Goal: Information Seeking & Learning: Learn about a topic

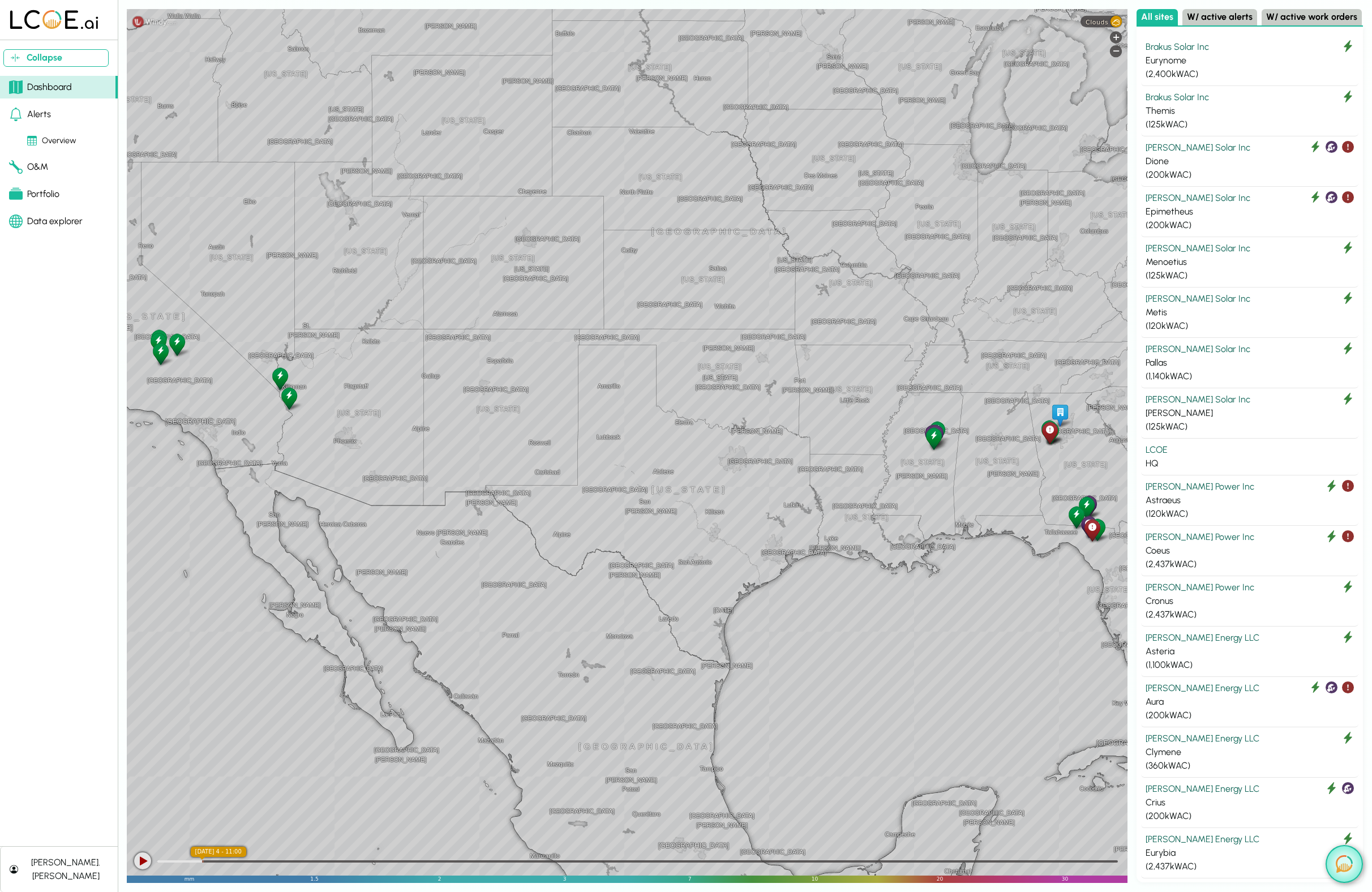
click at [1342, 869] on img at bounding box center [1344, 864] width 17 height 18
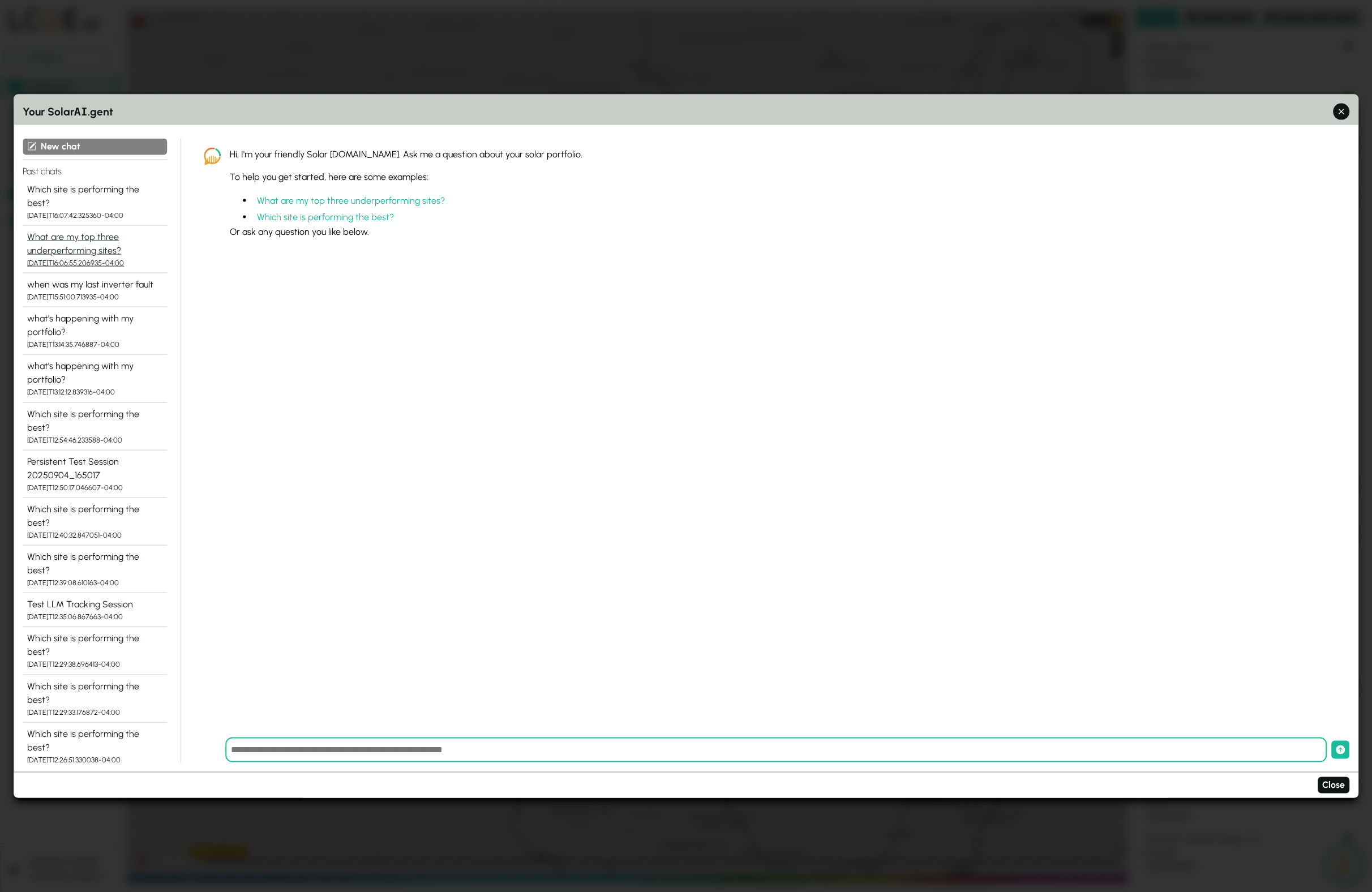
click at [78, 233] on div "What are my top three underperforming sites?" at bounding box center [94, 244] width 135 height 27
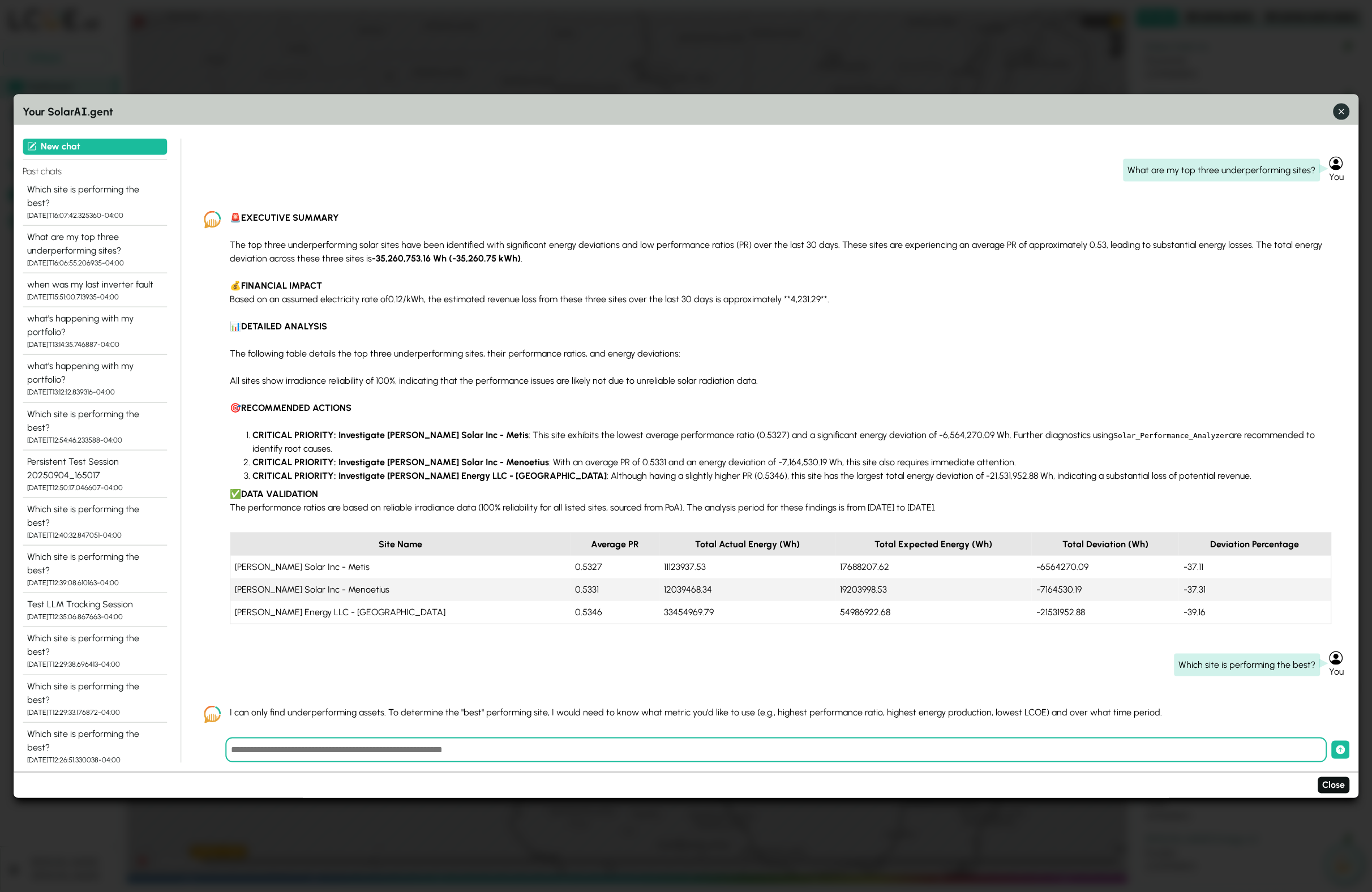
click at [1344, 112] on icon "button" at bounding box center [1341, 112] width 12 height 12
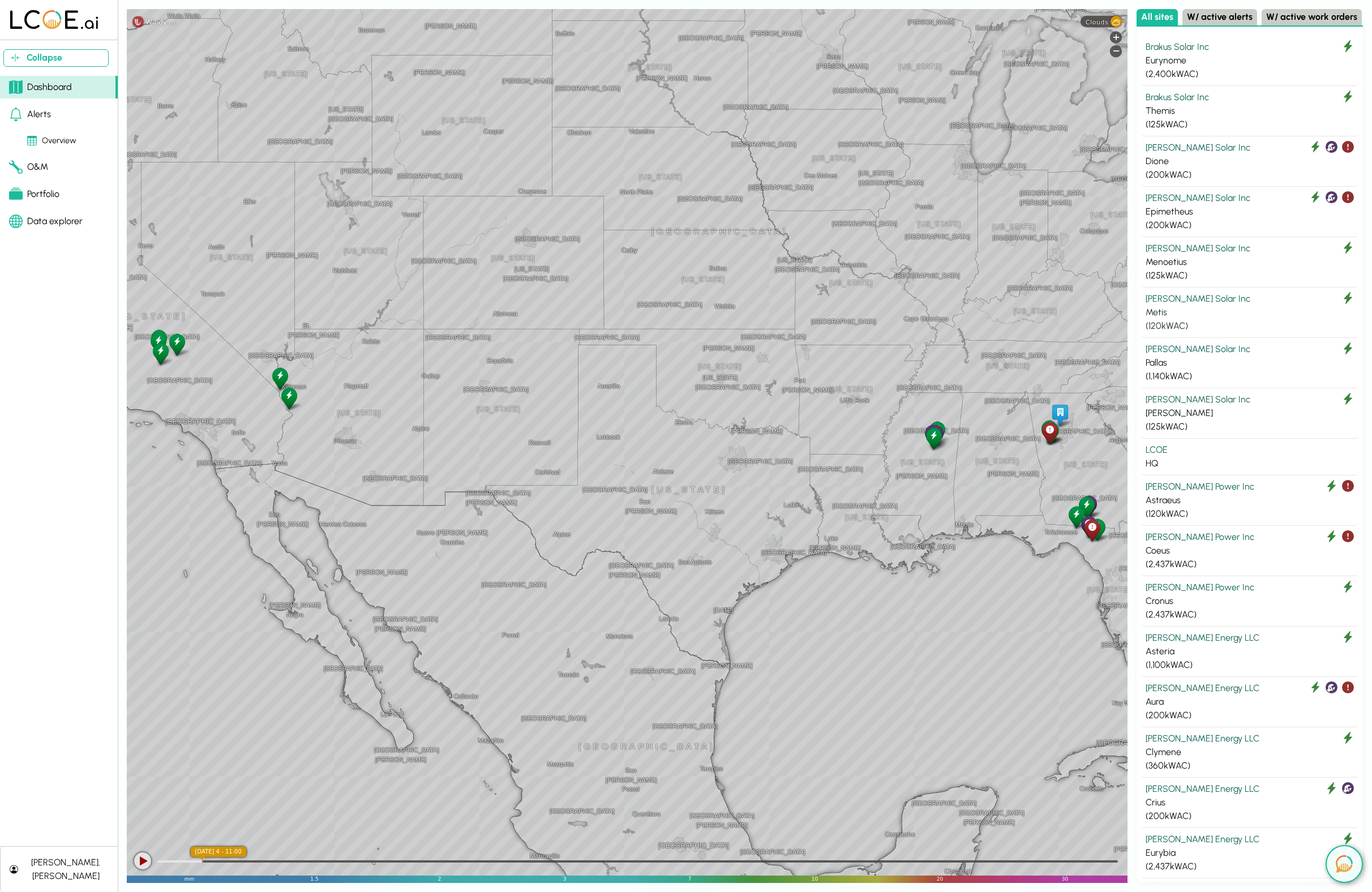
click at [1174, 314] on div "Metis" at bounding box center [1250, 312] width 208 height 13
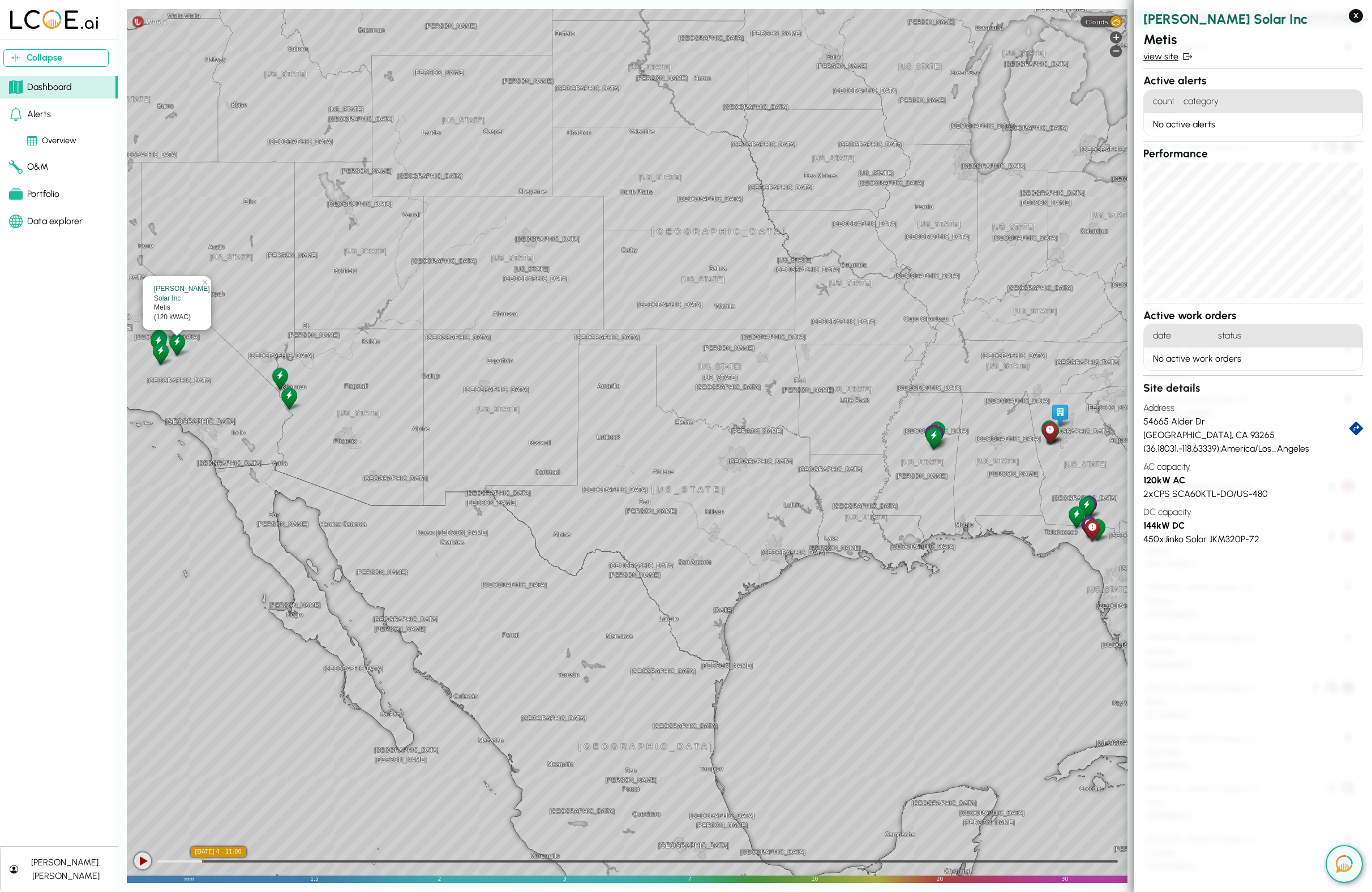
click at [1160, 57] on link "view site" at bounding box center [1253, 56] width 219 height 13
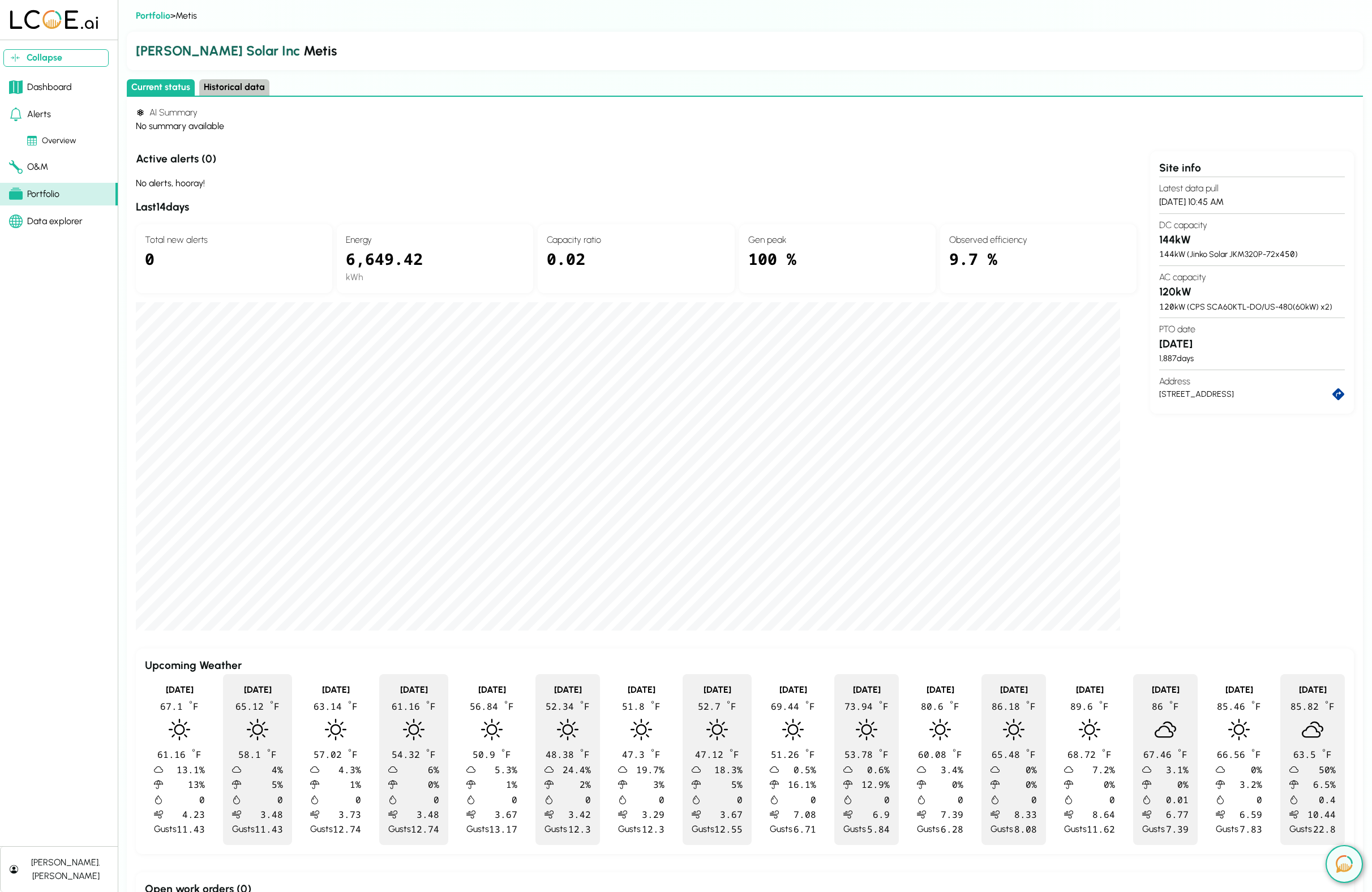
click at [219, 89] on button "Historical data" at bounding box center [234, 87] width 70 height 16
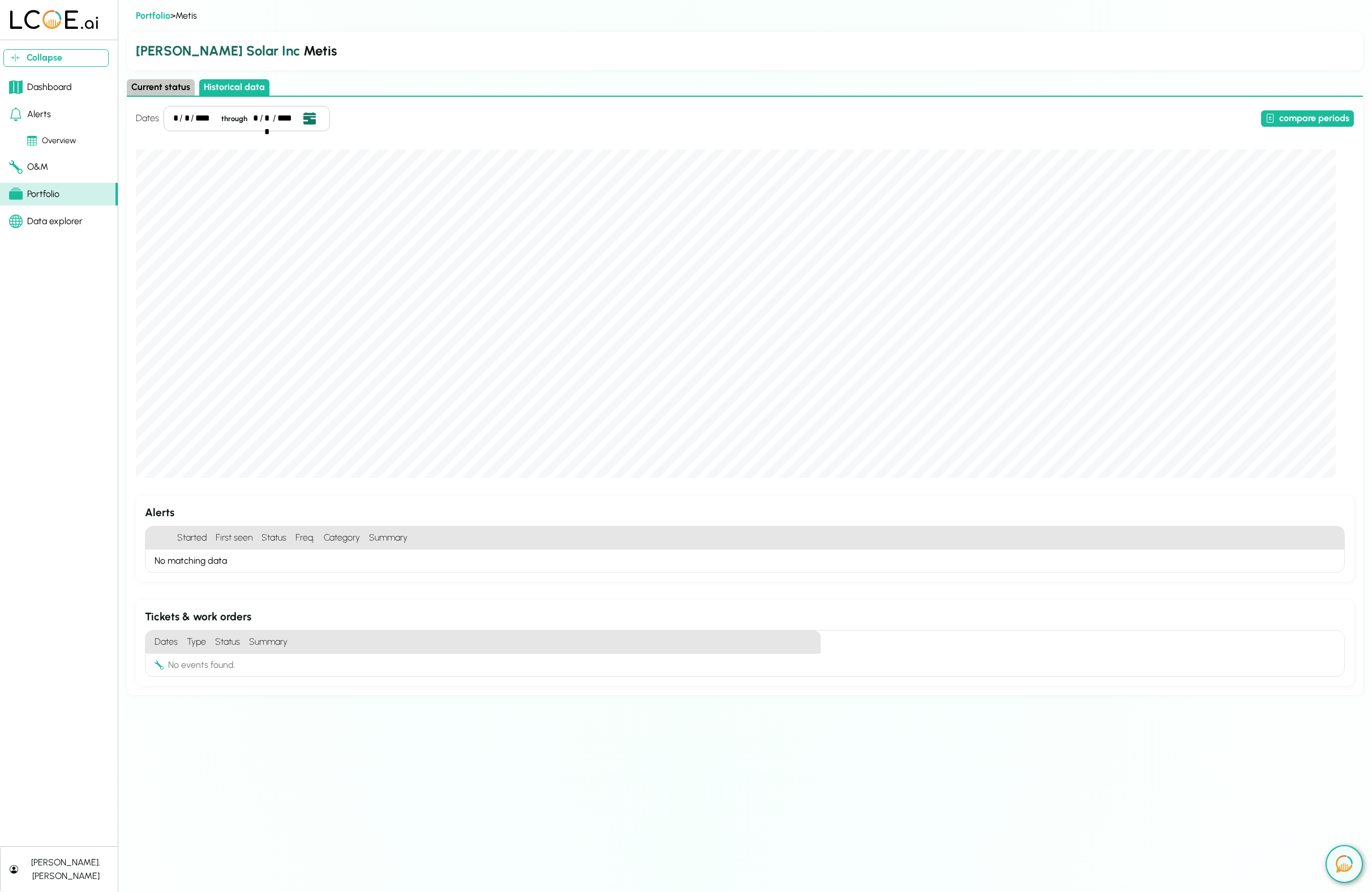
click at [305, 119] on icon "Open date picker" at bounding box center [310, 118] width 13 height 13
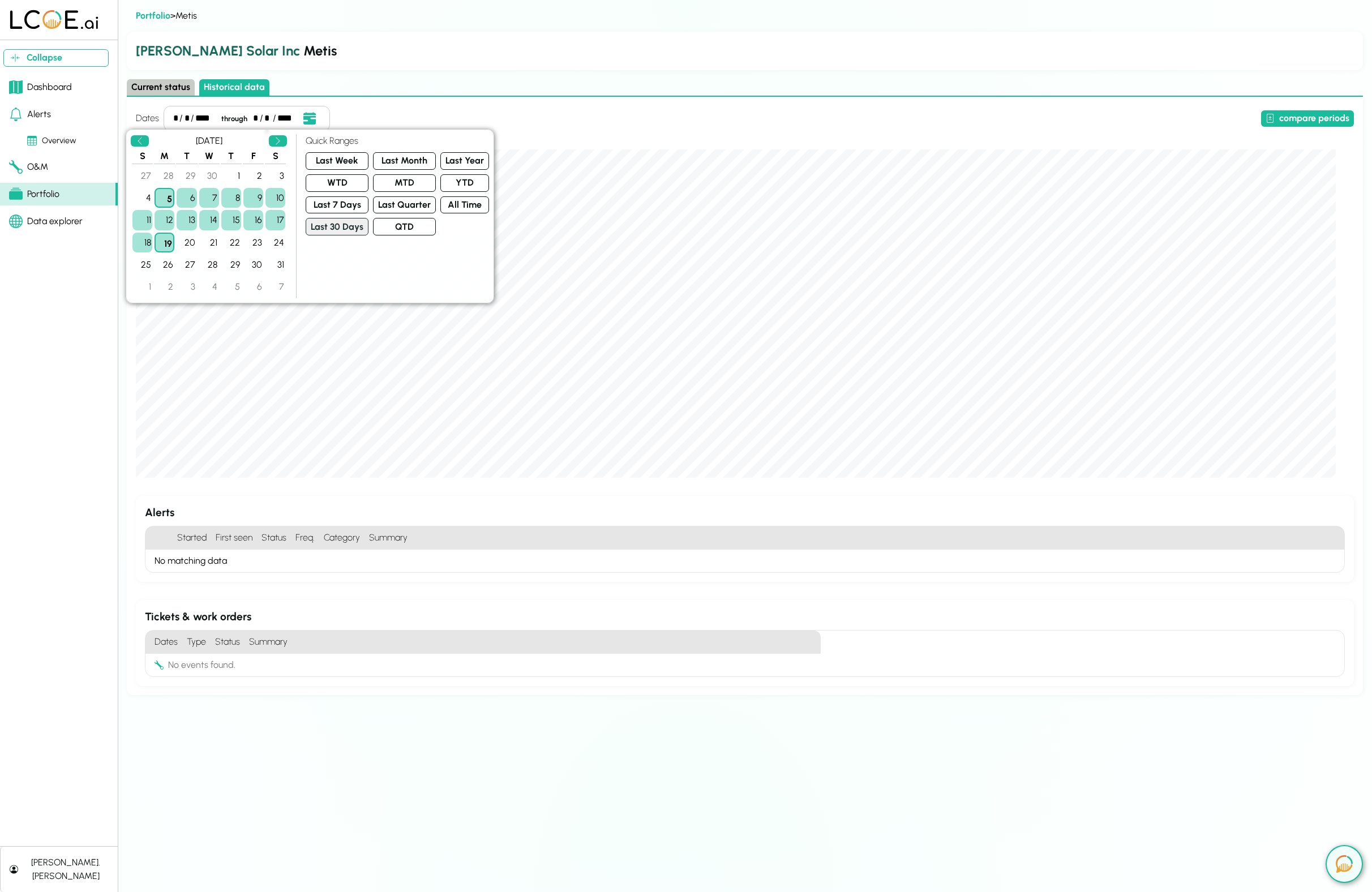
click at [338, 224] on button "Last 30 Days" at bounding box center [337, 227] width 63 height 18
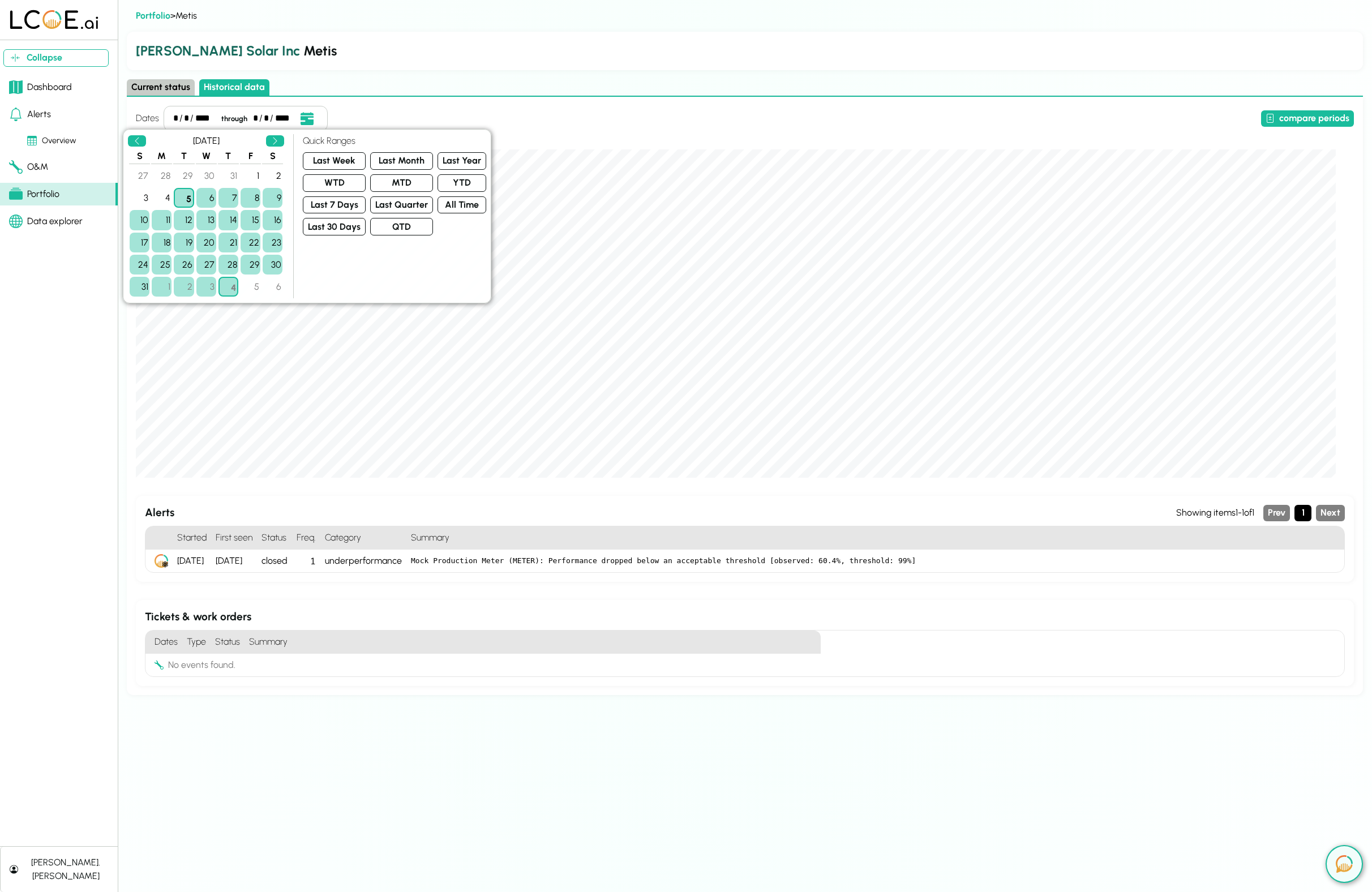
click at [516, 491] on div "Dates * / * / **** through * / * / **** compare periods 2025-08-14 00:00:00 Eff…" at bounding box center [745, 396] width 1218 height 581
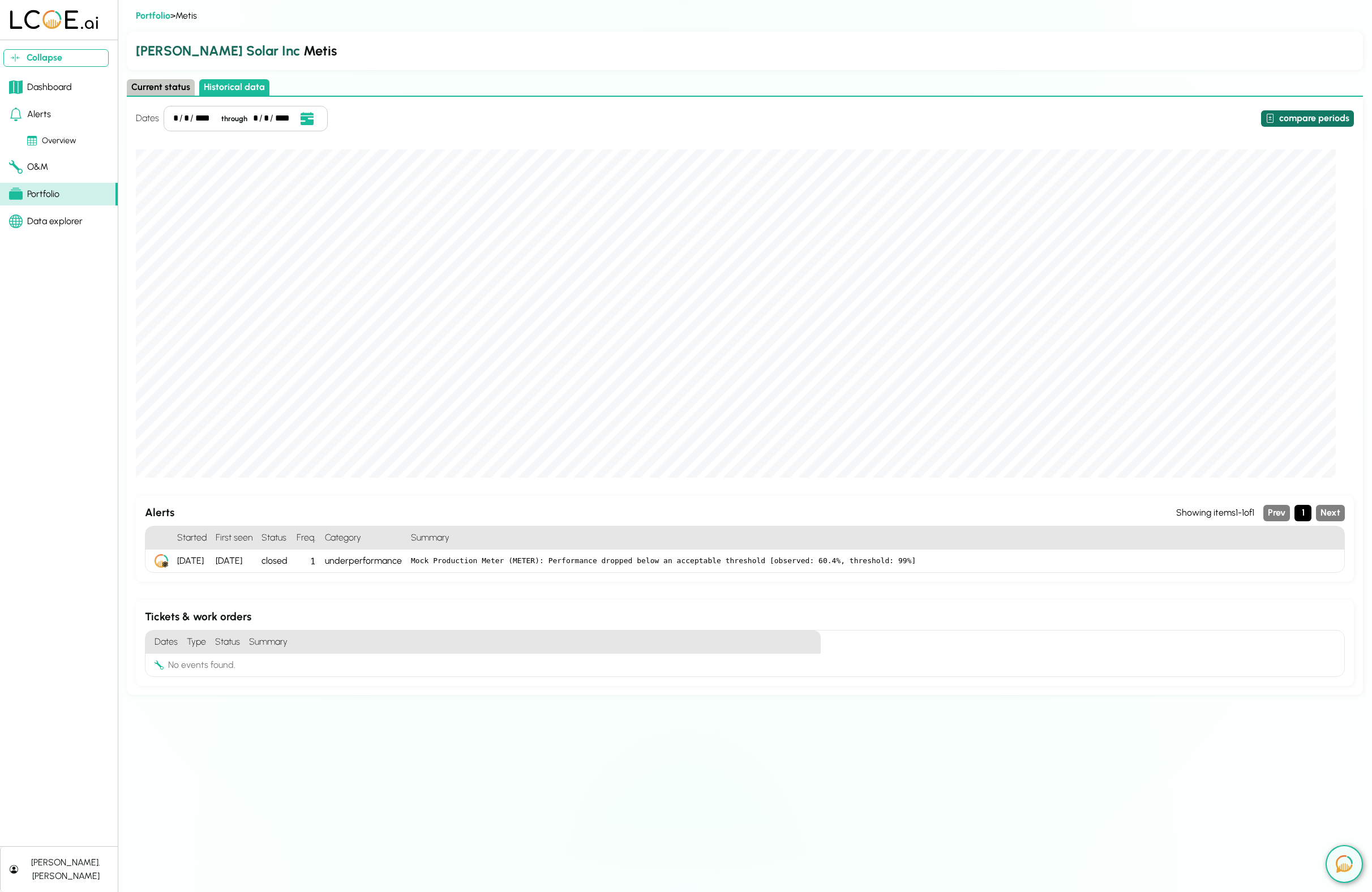
click at [1322, 119] on button "compare periods" at bounding box center [1308, 118] width 93 height 16
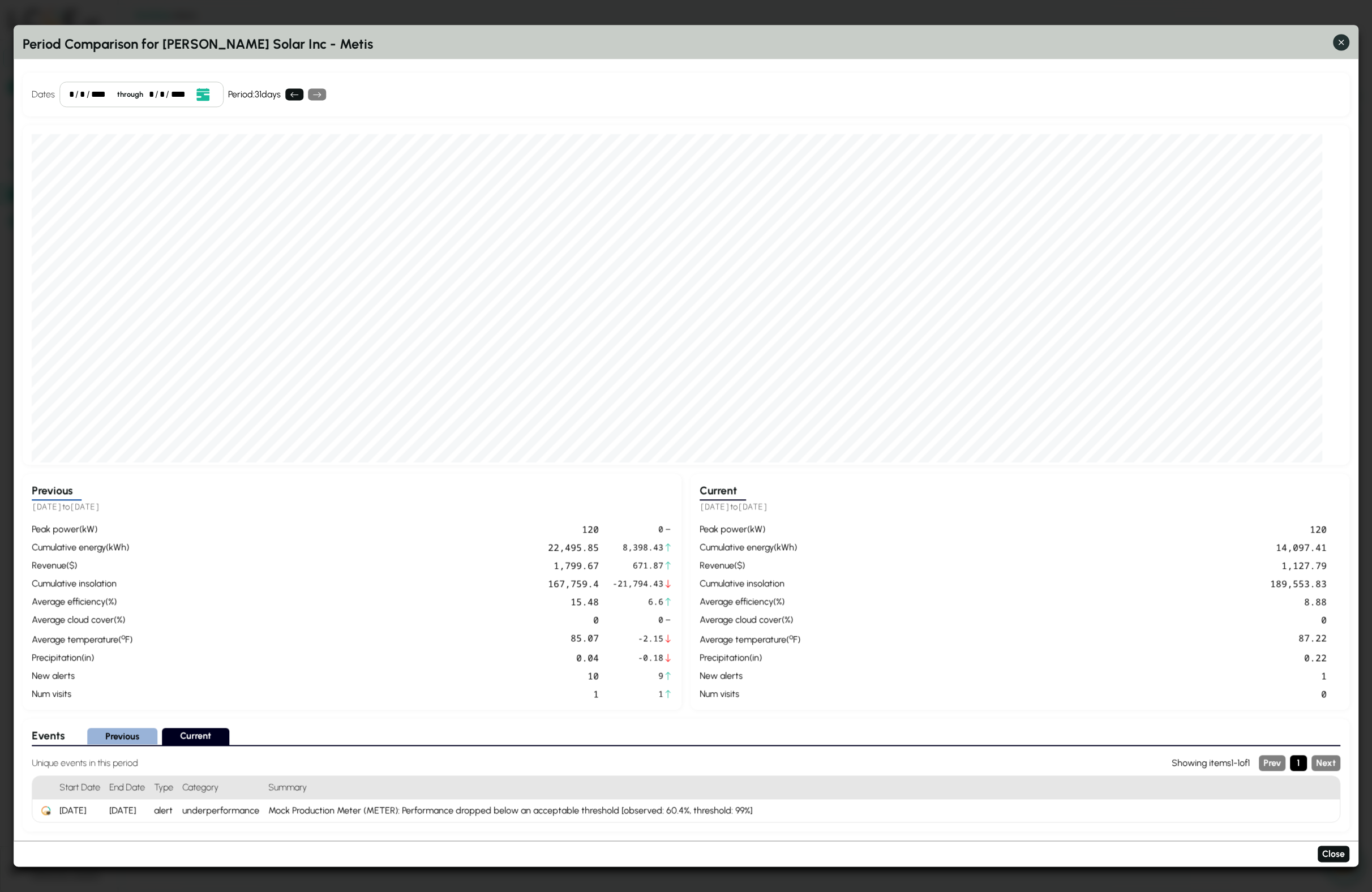
click at [1337, 41] on icon "button" at bounding box center [1341, 42] width 12 height 12
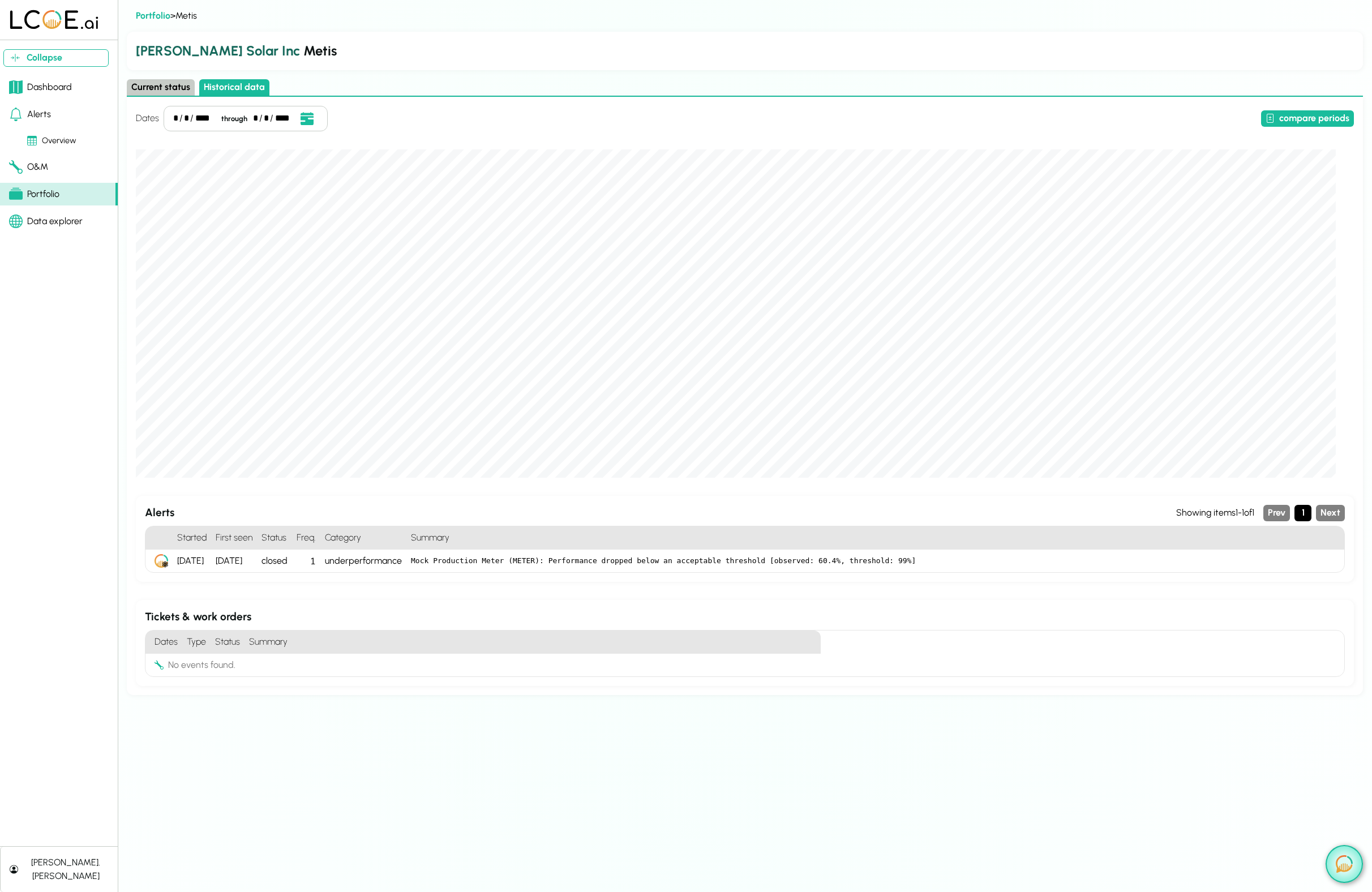
click at [1341, 869] on img at bounding box center [1344, 864] width 17 height 18
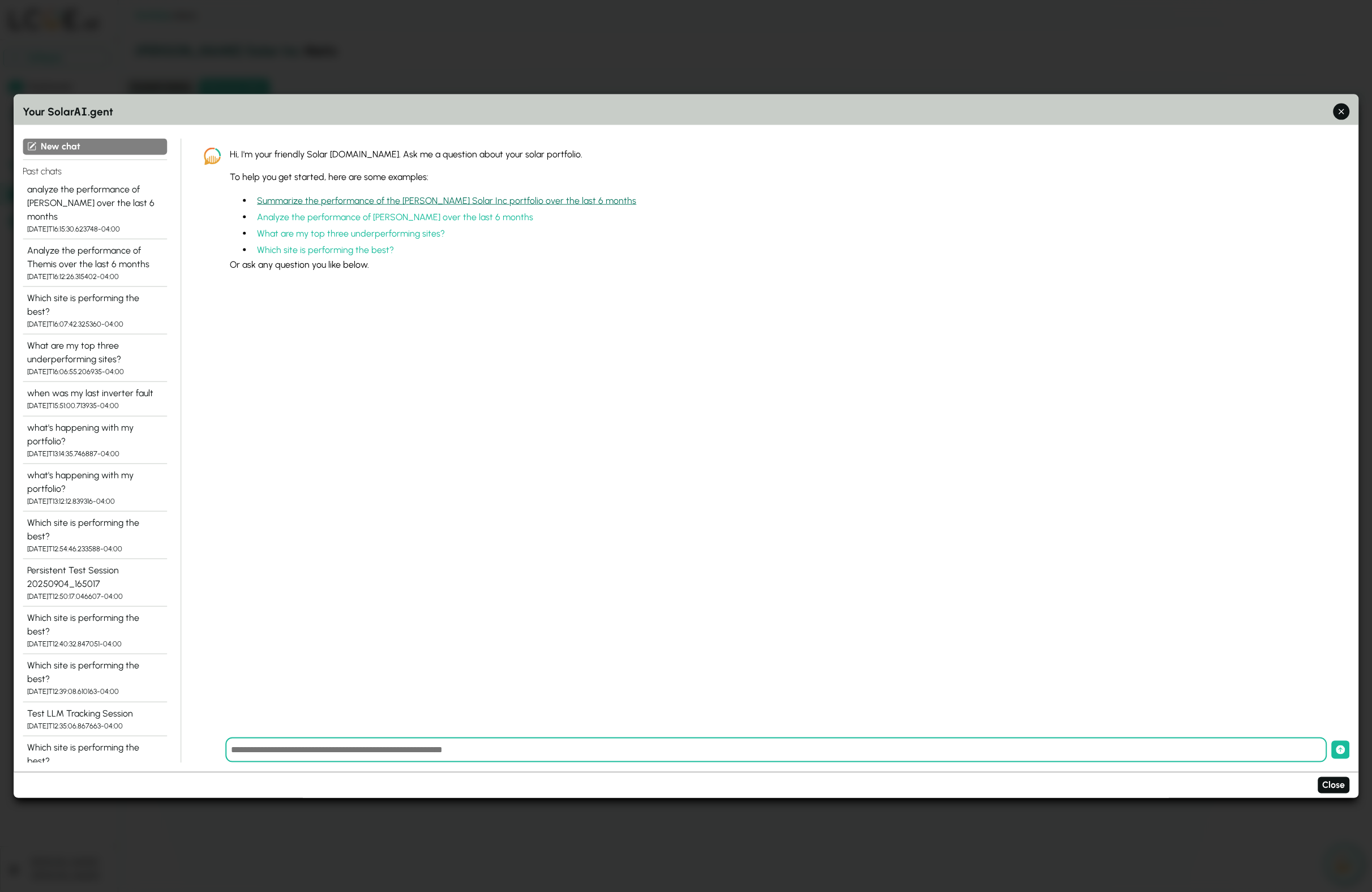
click at [406, 200] on button "Summarize the performance of the Kulas Solar Inc portfolio over the last 6 mont…" at bounding box center [447, 200] width 389 height 16
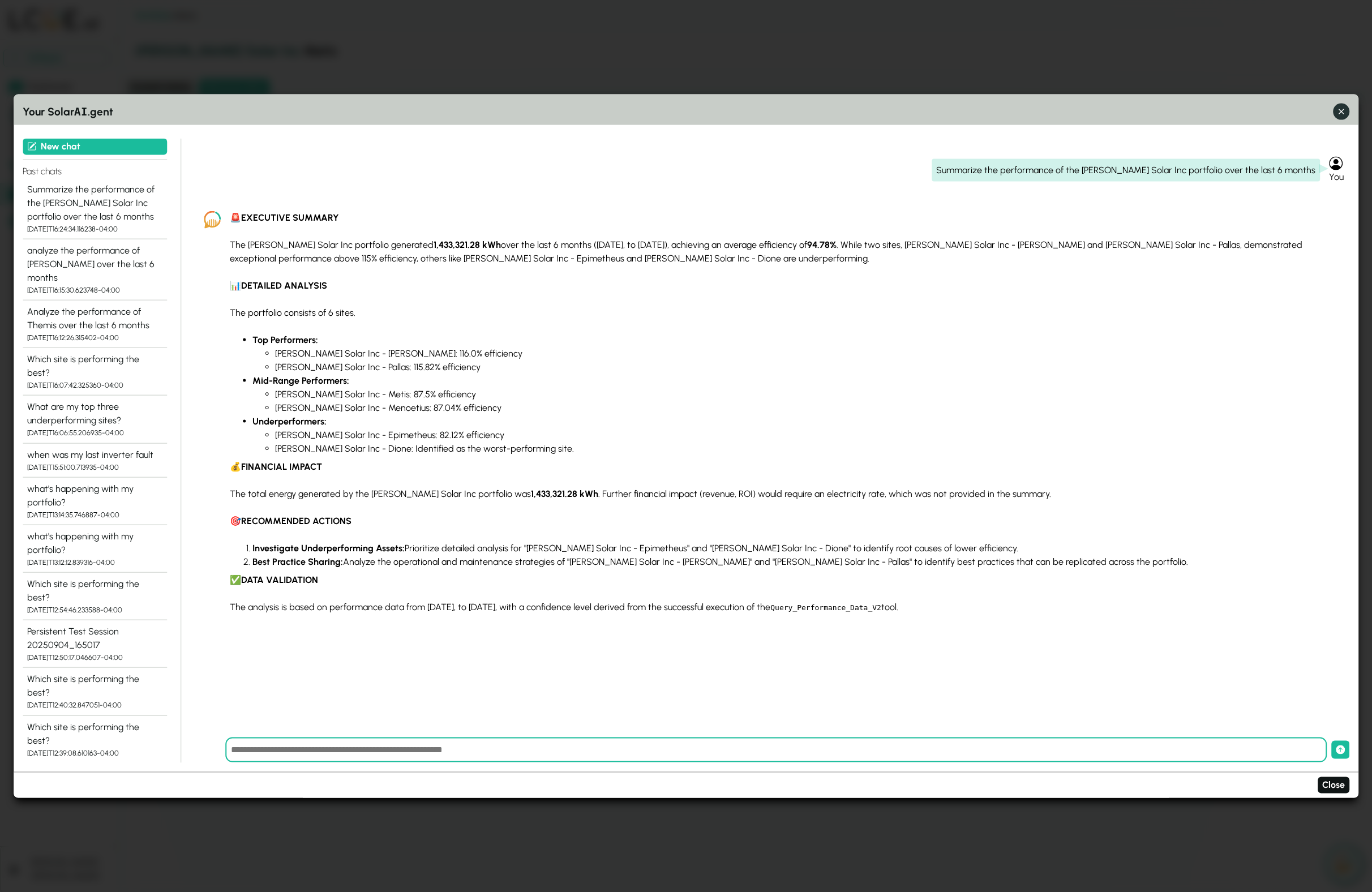
click at [1347, 110] on icon "button" at bounding box center [1341, 112] width 12 height 12
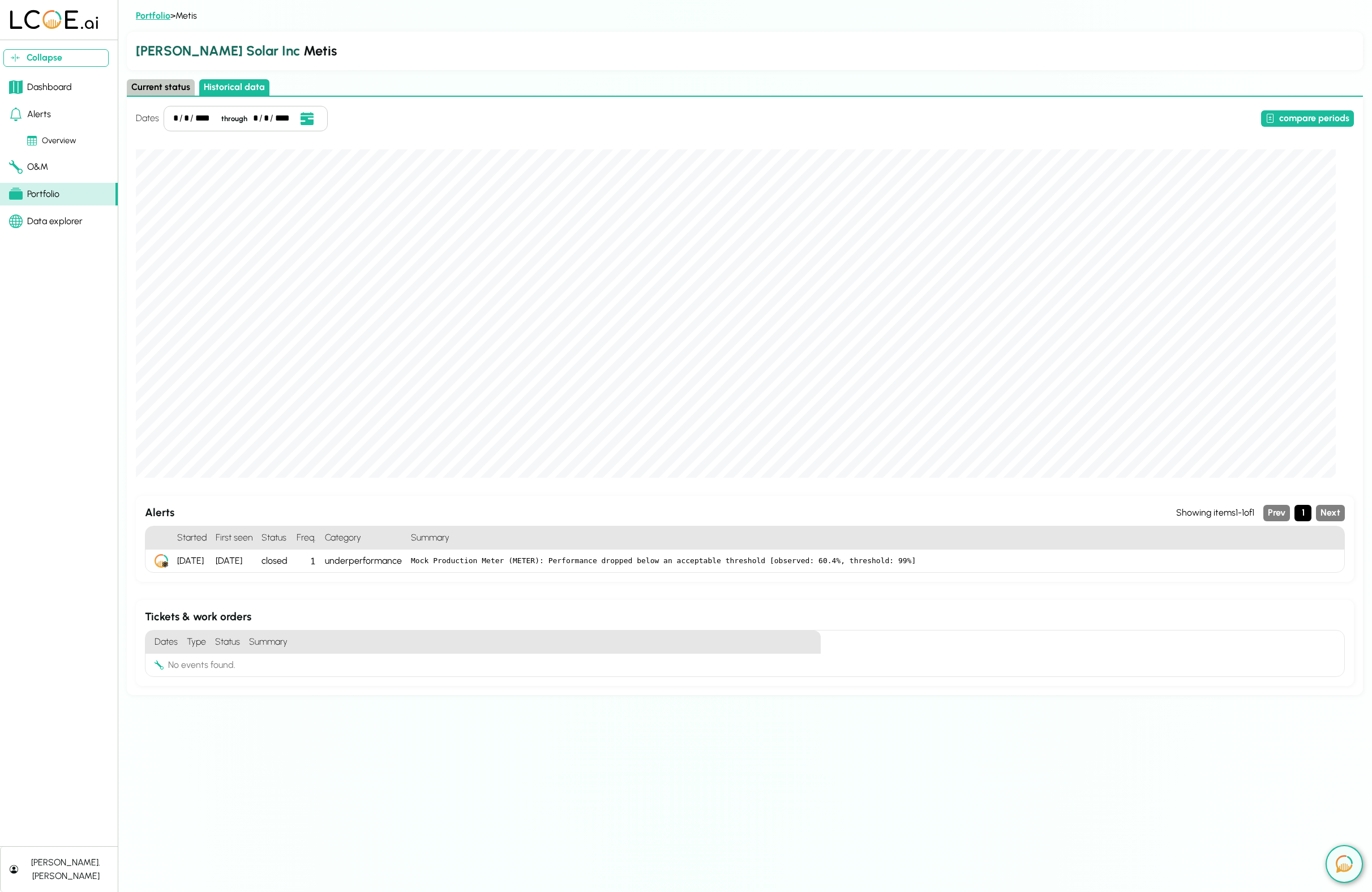
click at [154, 17] on link "Portfolio" at bounding box center [153, 15] width 35 height 11
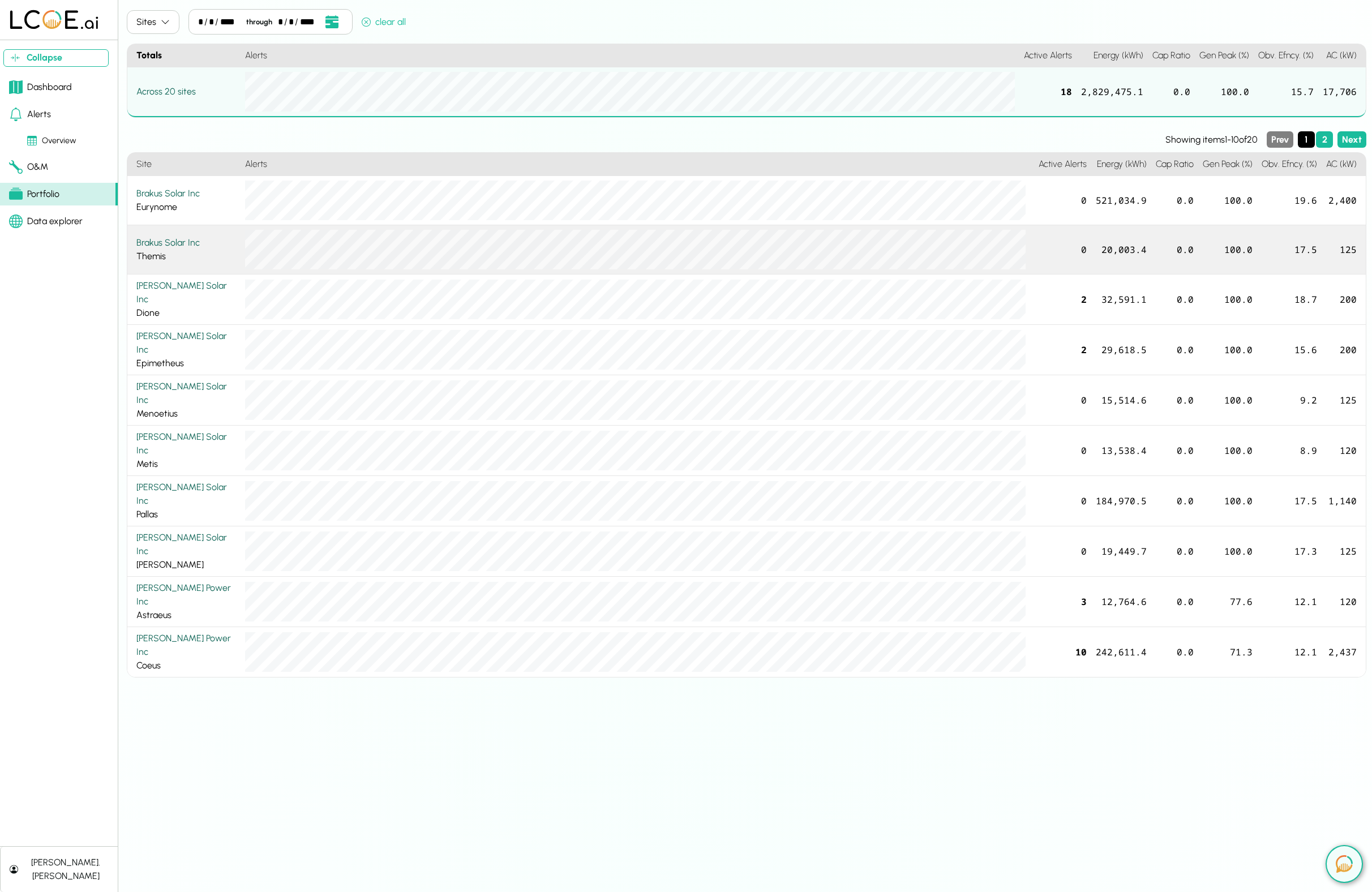
click at [163, 237] on div "Brakus Solar Inc" at bounding box center [186, 242] width 100 height 13
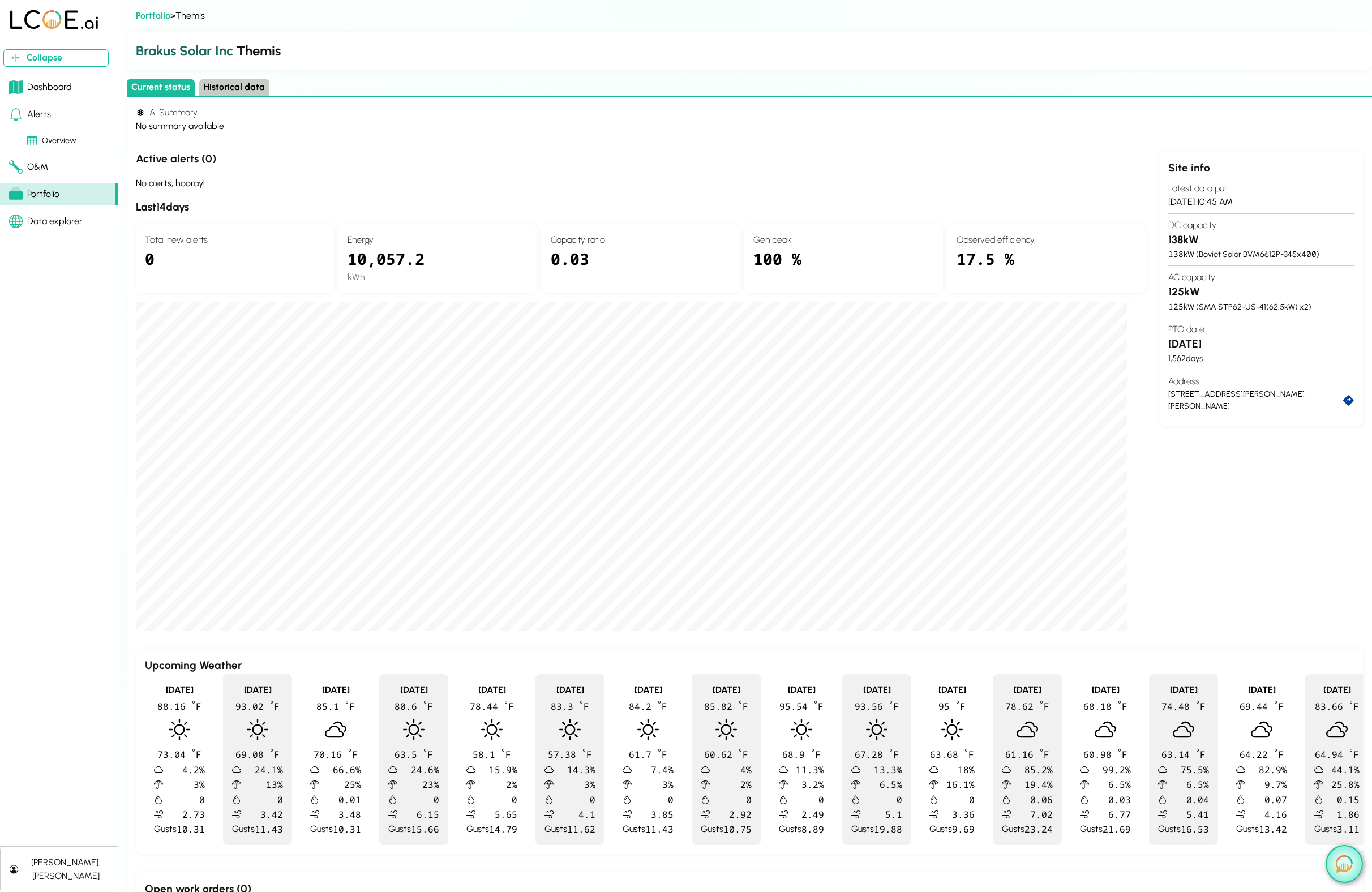
click at [1338, 871] on img at bounding box center [1344, 864] width 17 height 18
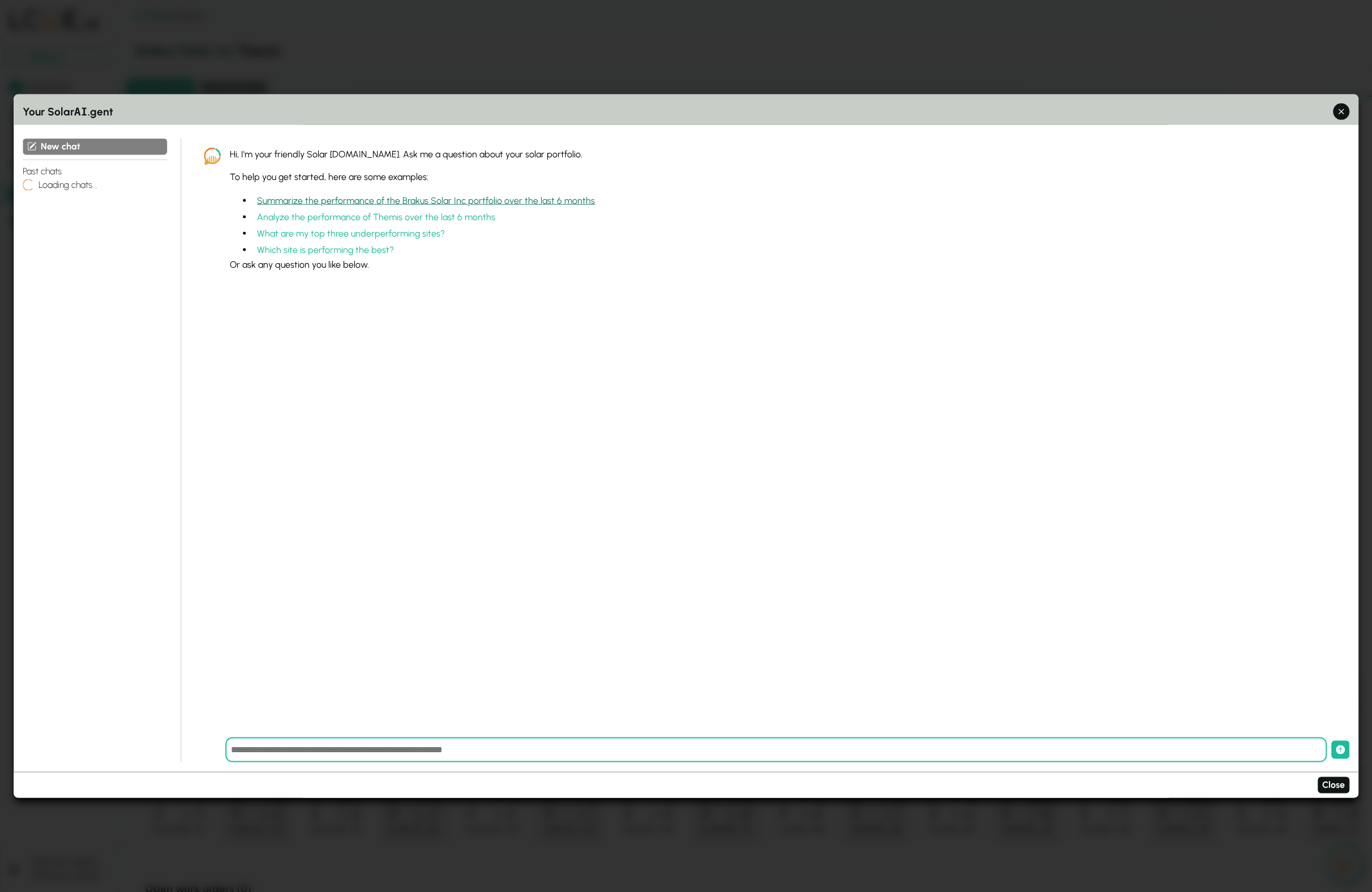
click at [416, 199] on button "Summarize the performance of the Brakus Solar Inc portfolio over the last 6 mon…" at bounding box center [426, 200] width 347 height 16
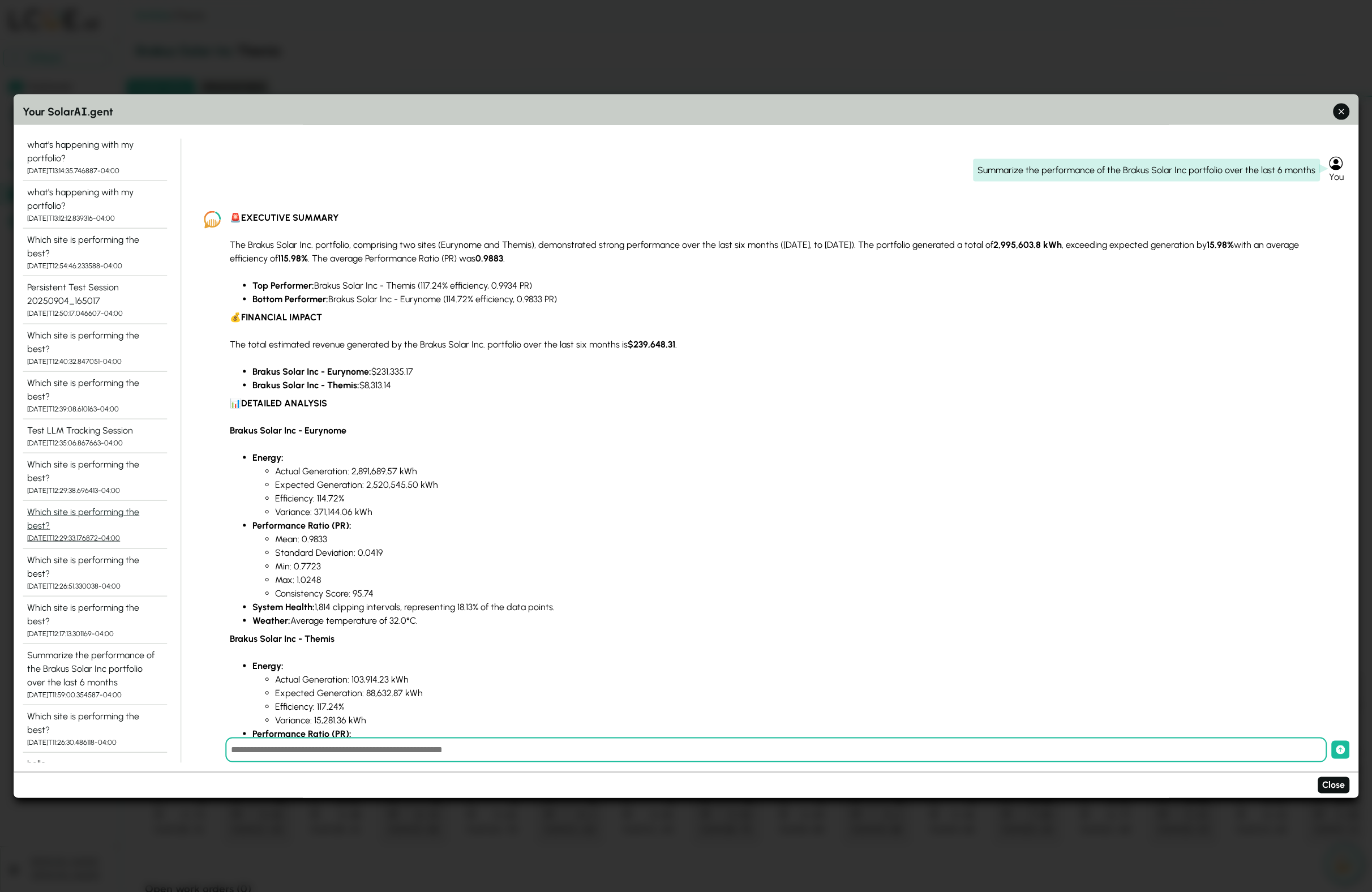
scroll to position [406, 0]
click at [84, 648] on div "Summarize the performance of the Brakus Solar Inc portfolio over the last 6 mon…" at bounding box center [94, 669] width 135 height 41
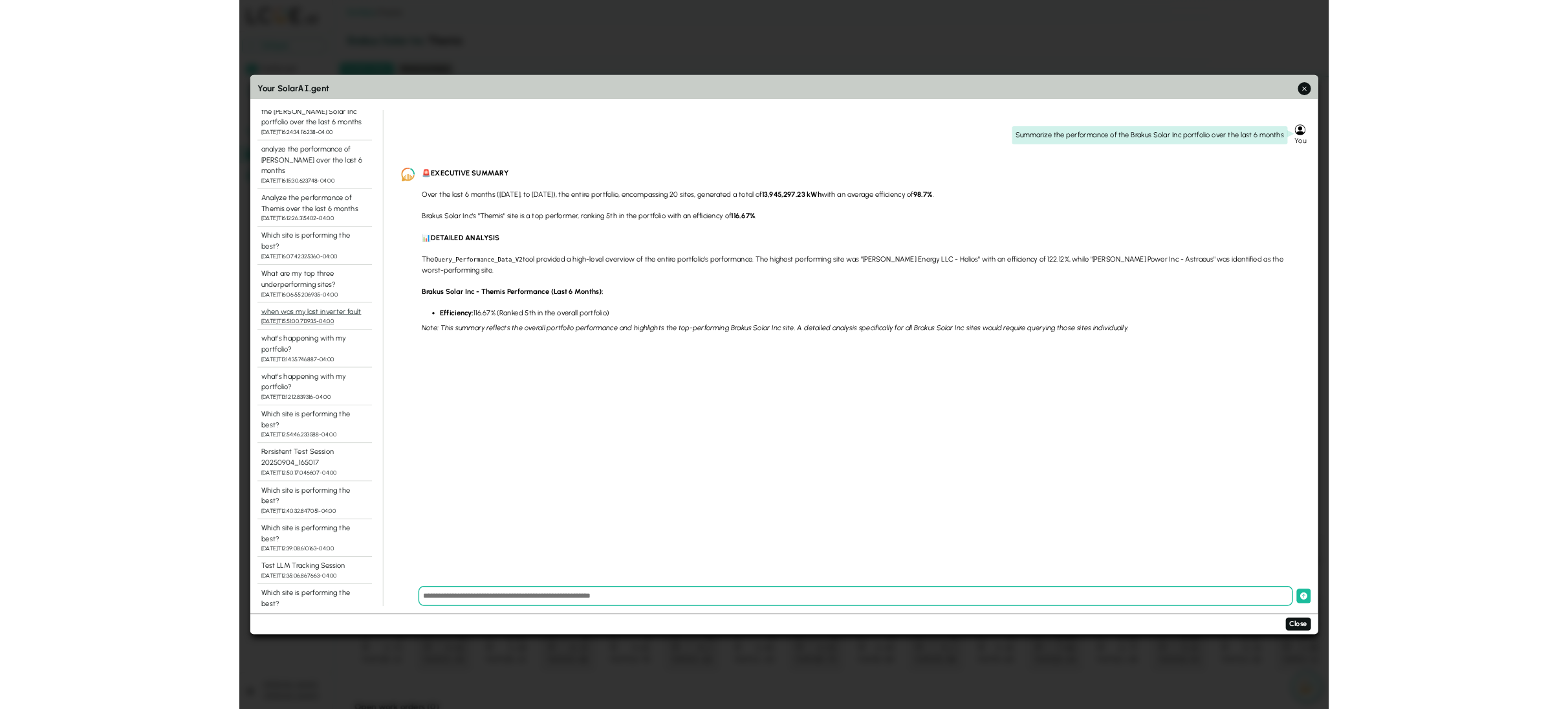
scroll to position [206, 0]
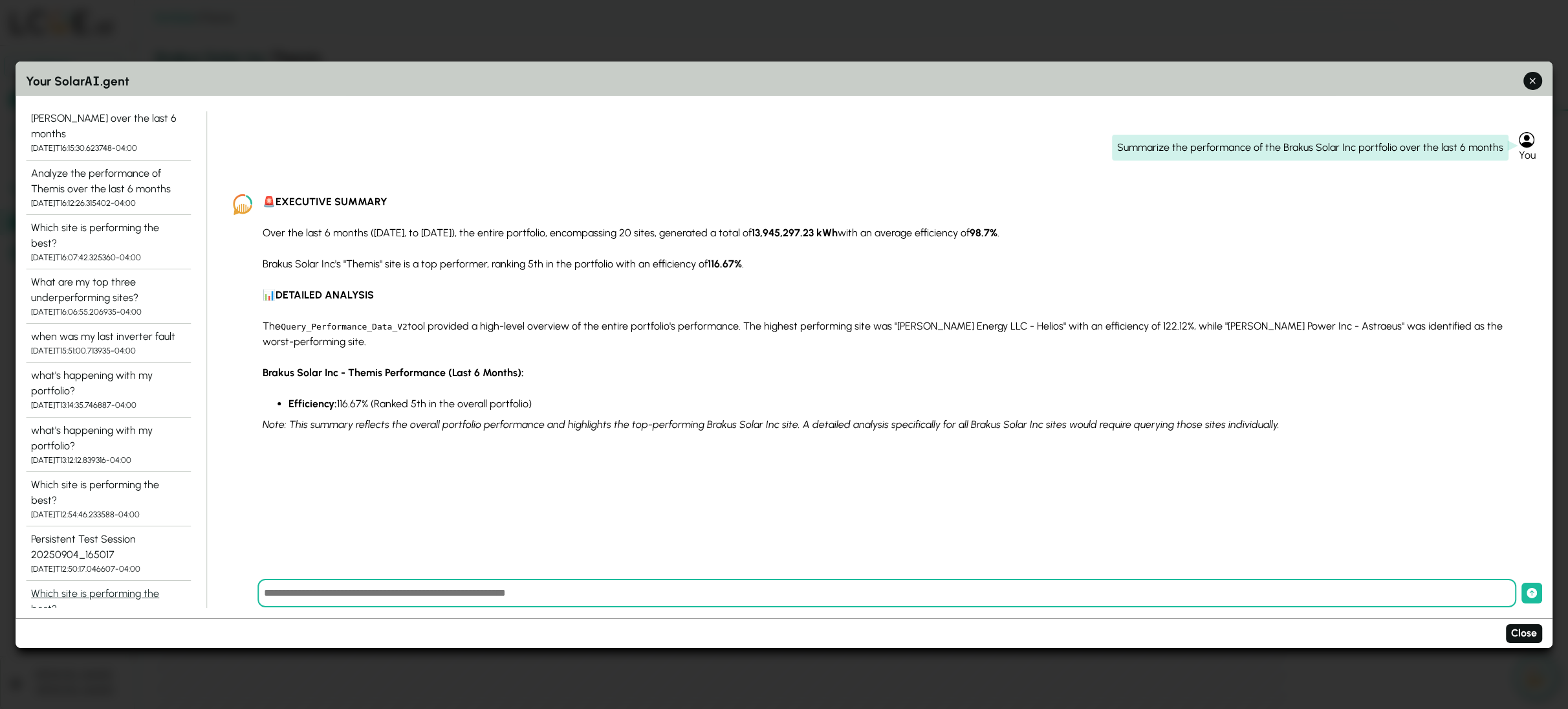
click at [89, 586] on div "Which site is performing the best?" at bounding box center [108, 601] width 155 height 31
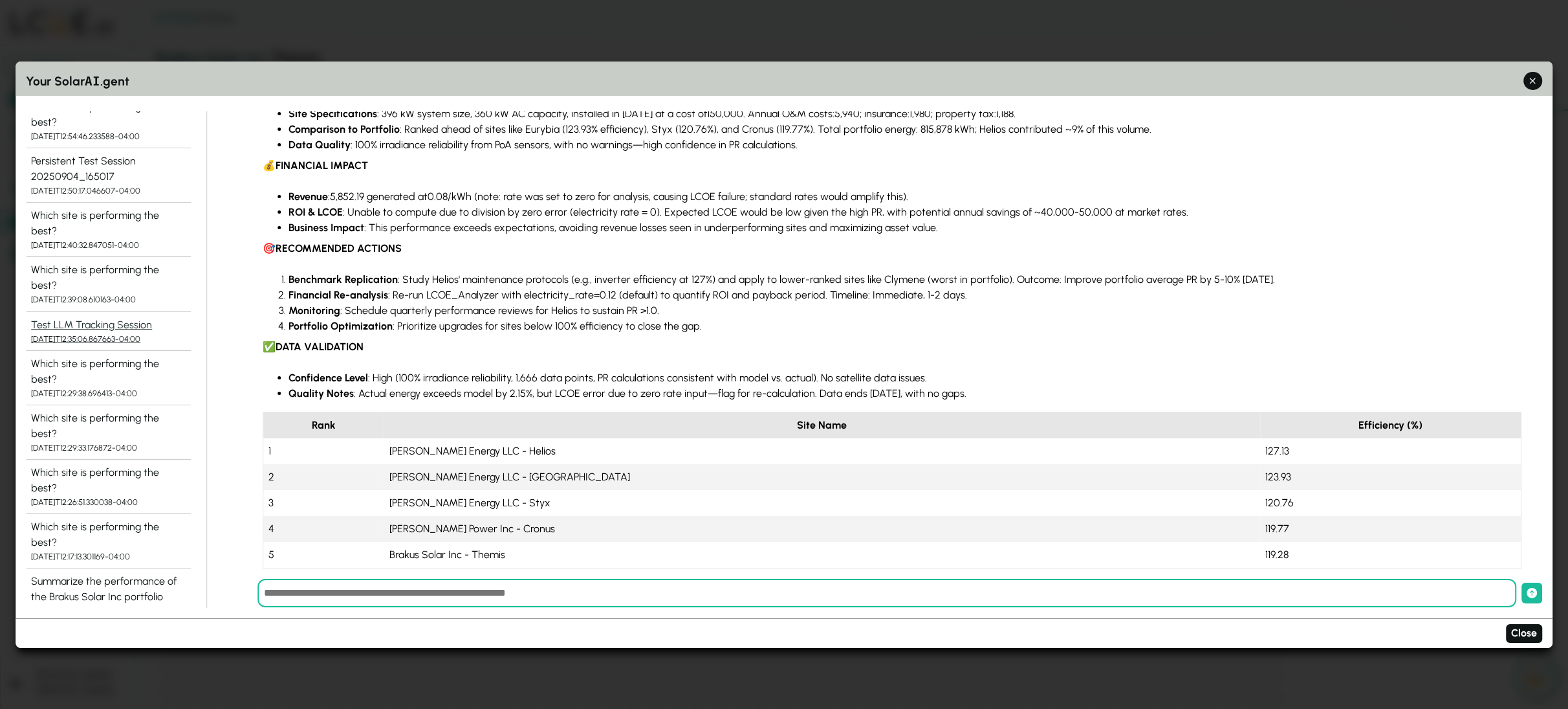
scroll to position [587, 0]
click at [84, 571] on div "Summarize the performance of the Brakus Solar Inc portfolio over the last 6 mon…" at bounding box center [108, 594] width 155 height 47
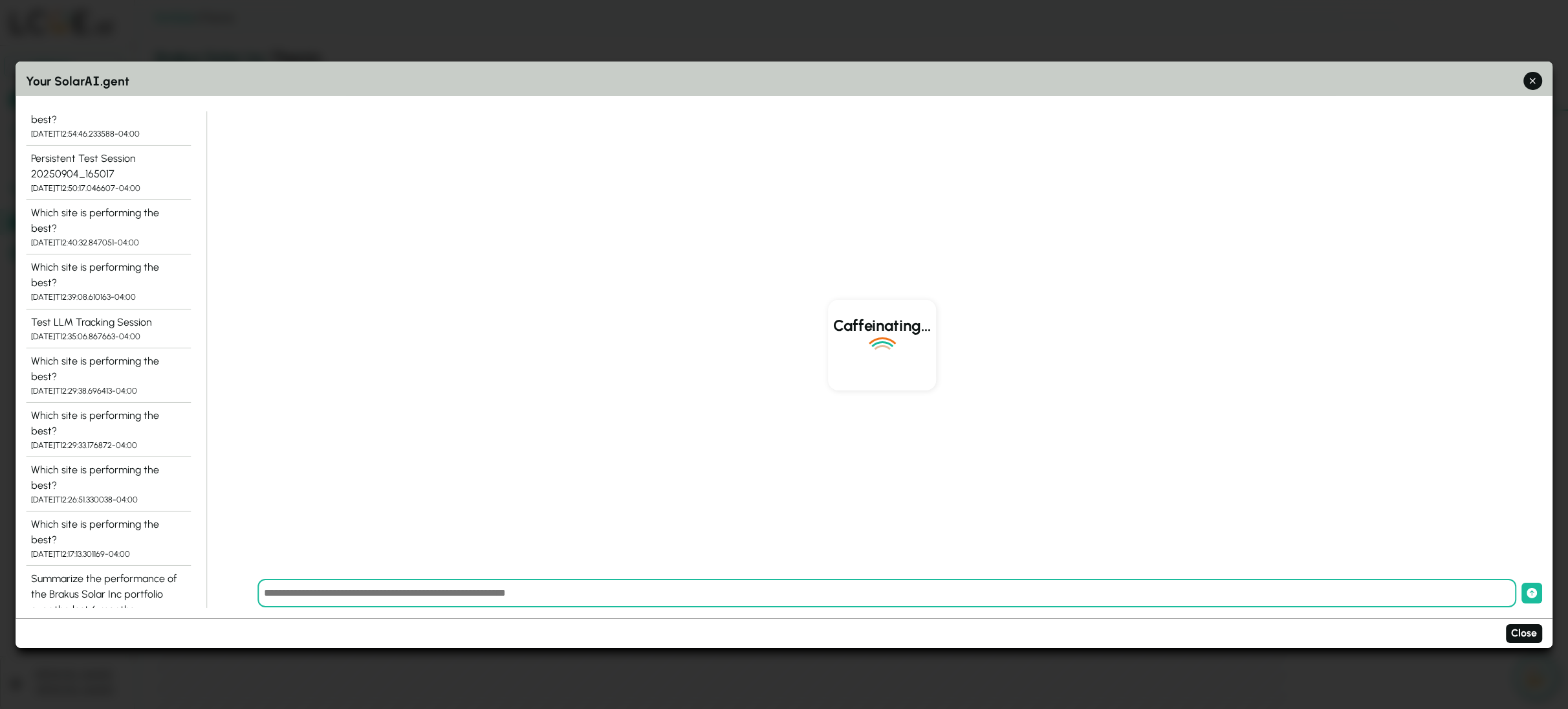
scroll to position [0, 0]
